Goal: Transaction & Acquisition: Purchase product/service

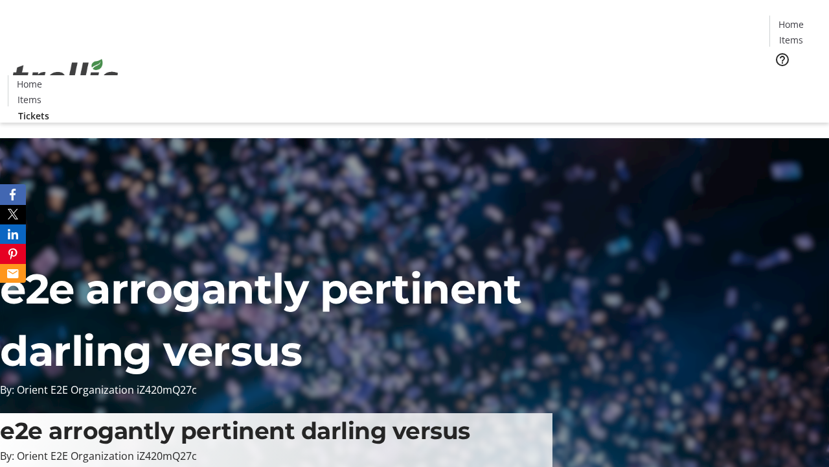
click at [780, 75] on span "Tickets" at bounding box center [795, 82] width 31 height 14
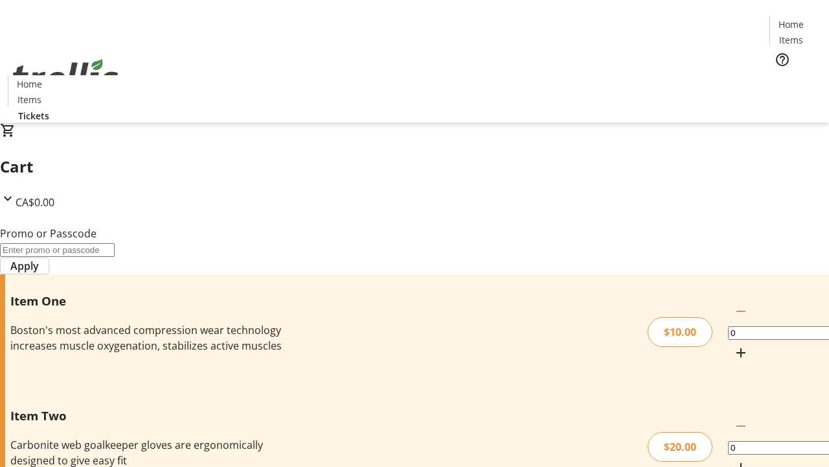
click at [733, 345] on mat-icon "Increment by one" at bounding box center [741, 353] width 16 height 16
type input "1"
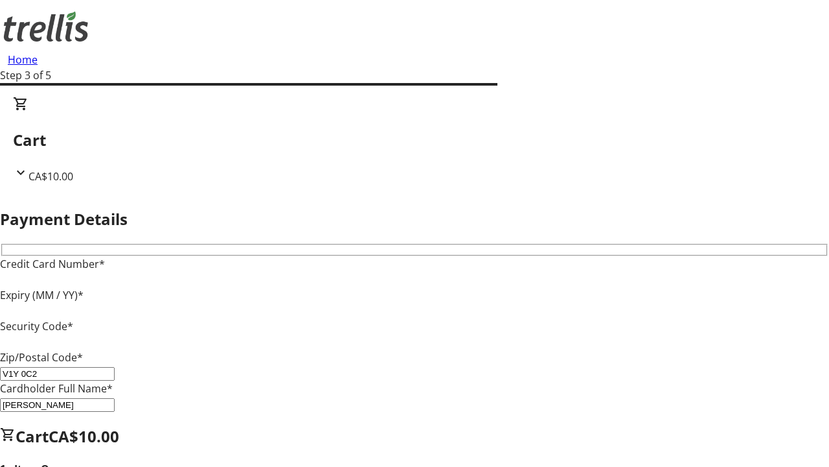
type input "V1Y 0C2"
